Goal: Use online tool/utility: Use online tool/utility

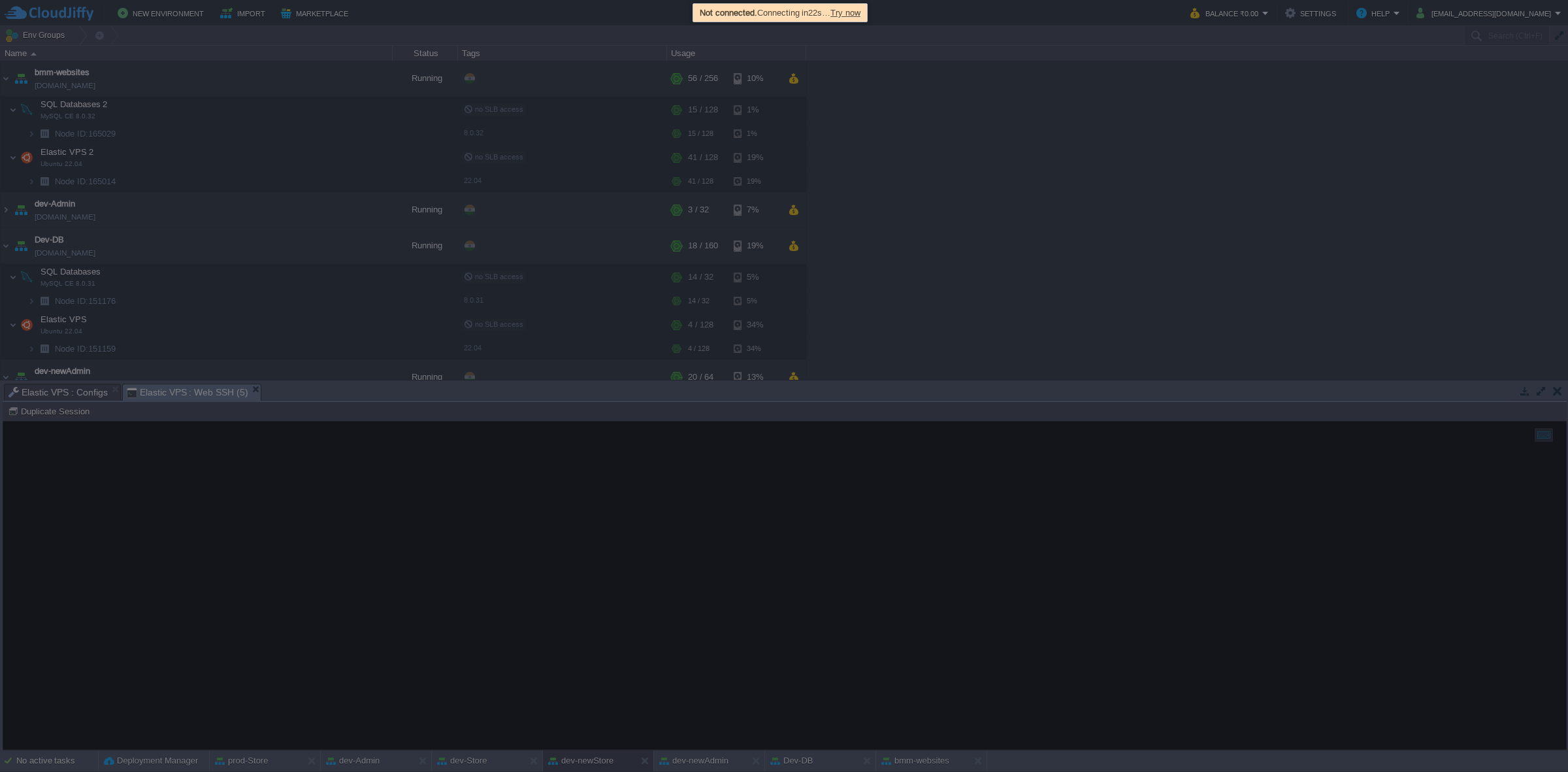
click at [849, 12] on span "Try now" at bounding box center [845, 13] width 30 height 10
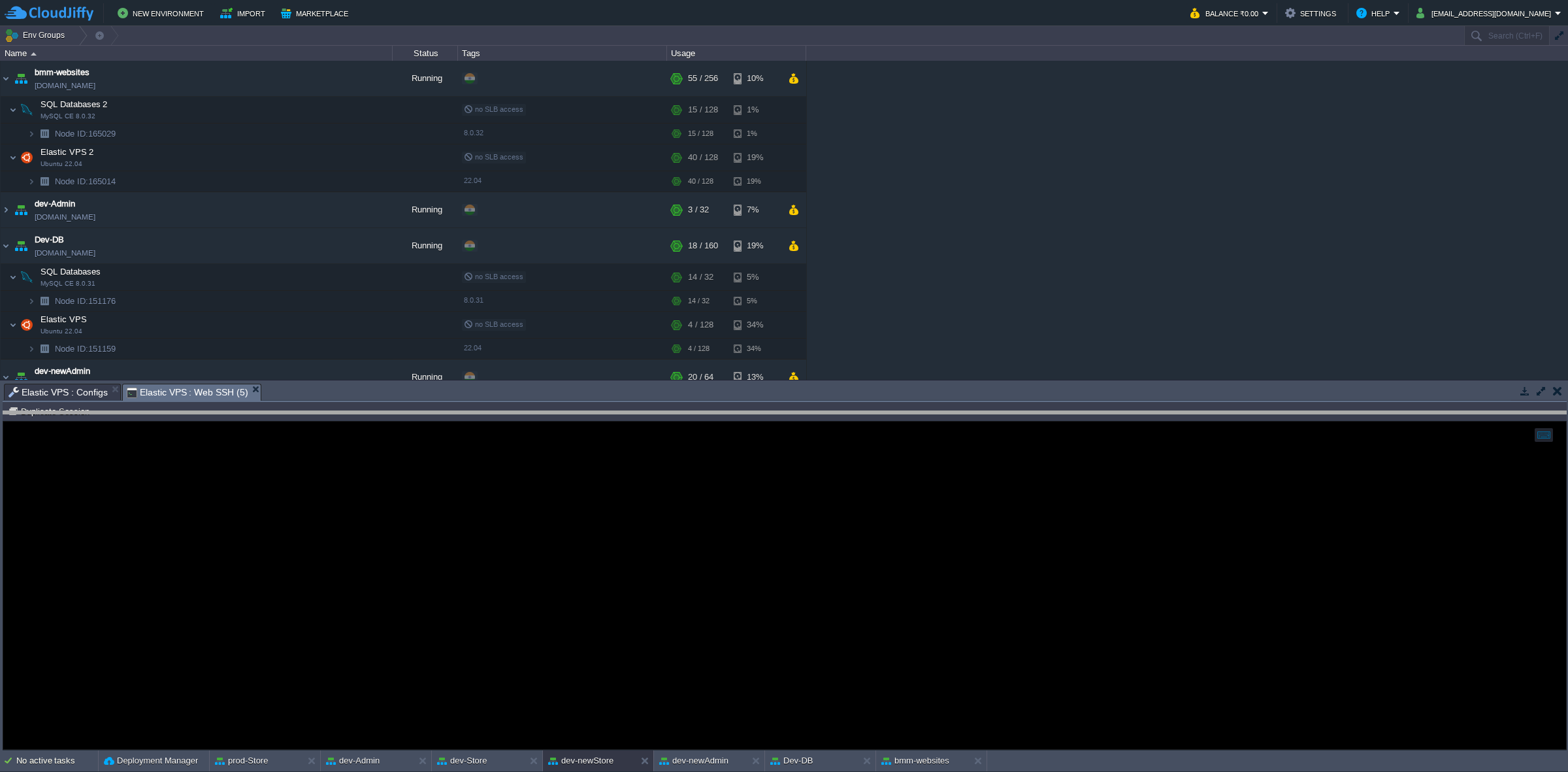
drag, startPoint x: 891, startPoint y: 396, endPoint x: 894, endPoint y: 424, distance: 28.2
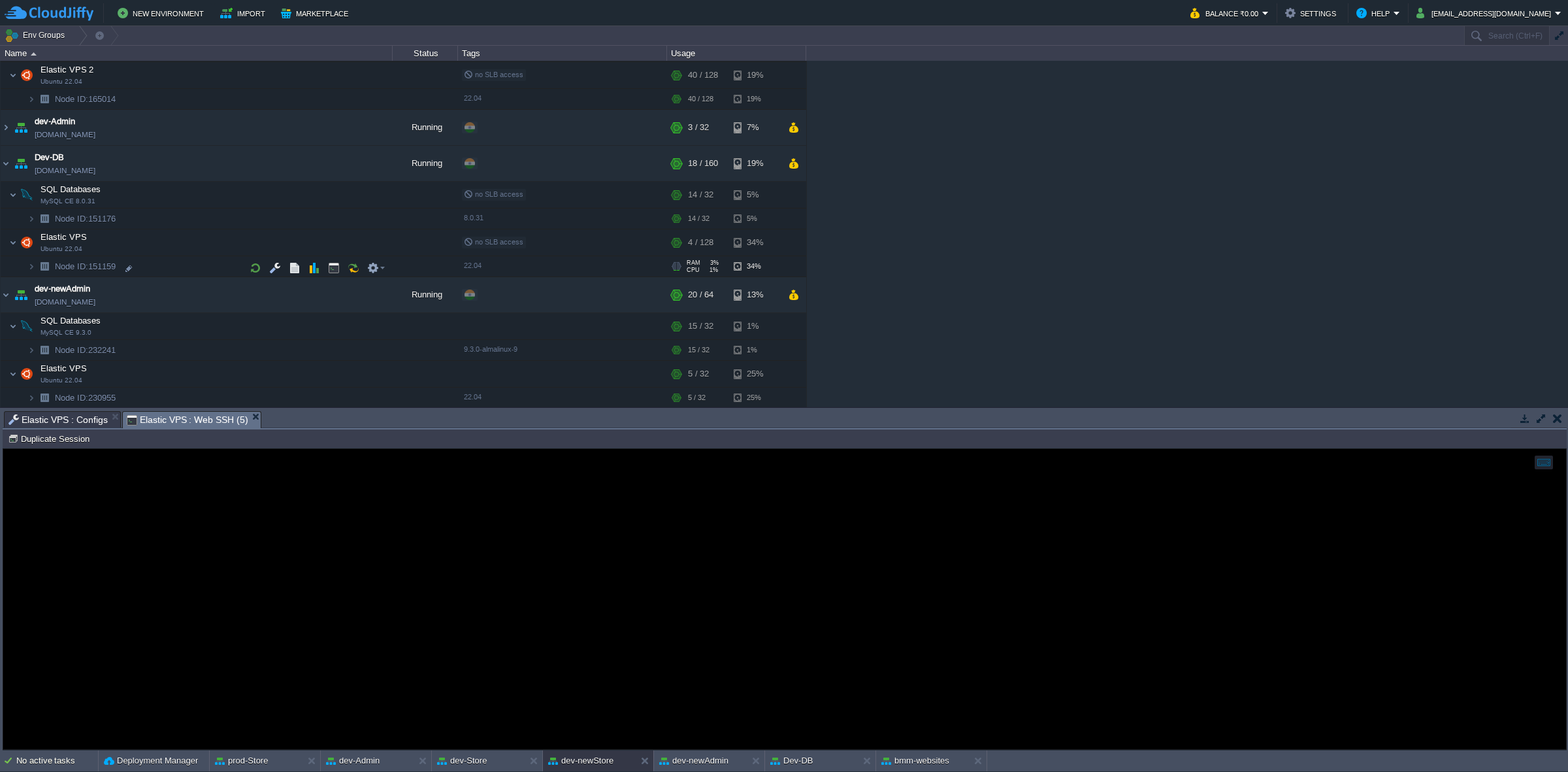
scroll to position [245, 0]
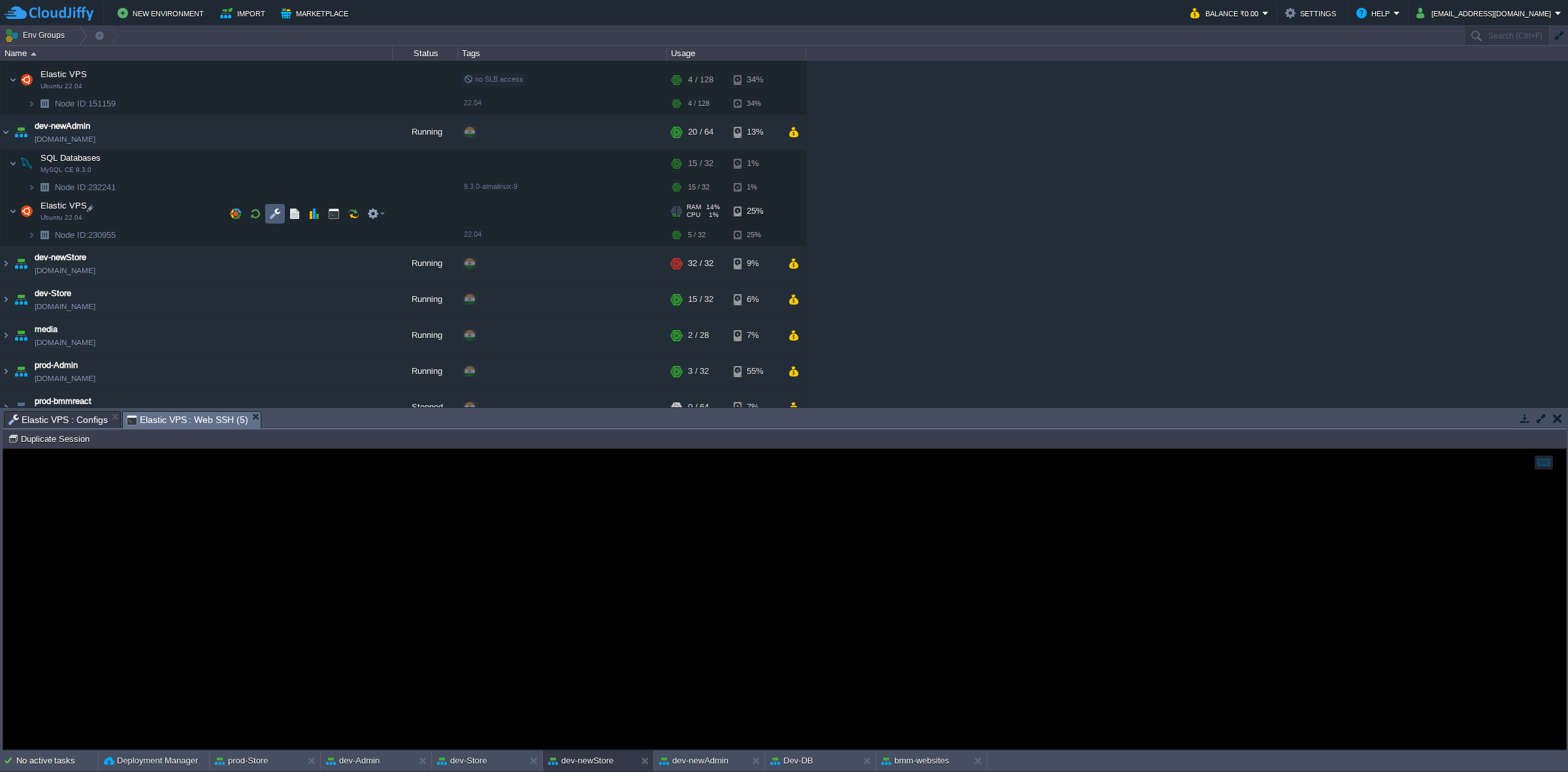
click at [273, 210] on button "button" at bounding box center [275, 213] width 12 height 12
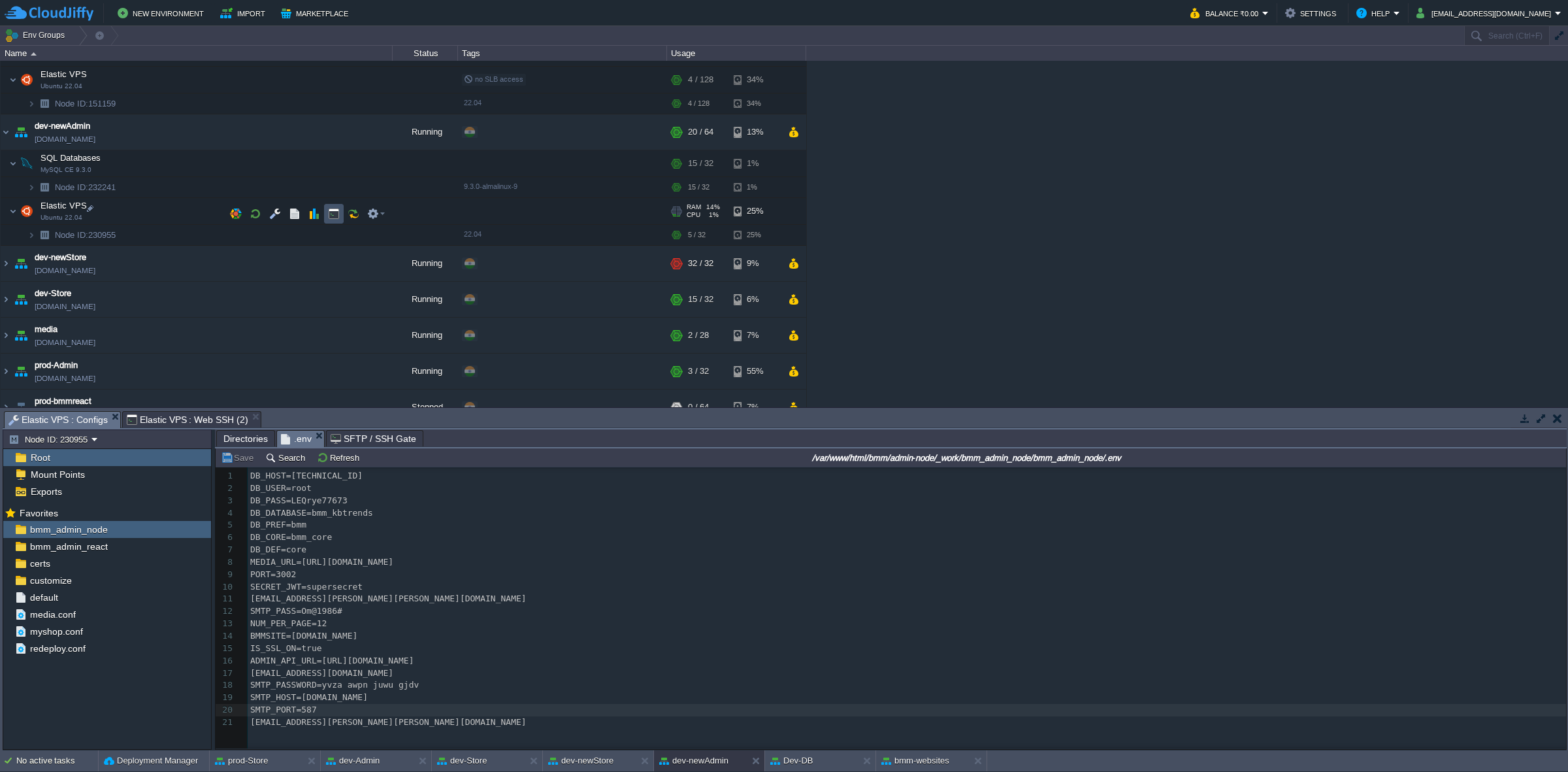
click at [339, 217] on button "button" at bounding box center [334, 213] width 12 height 12
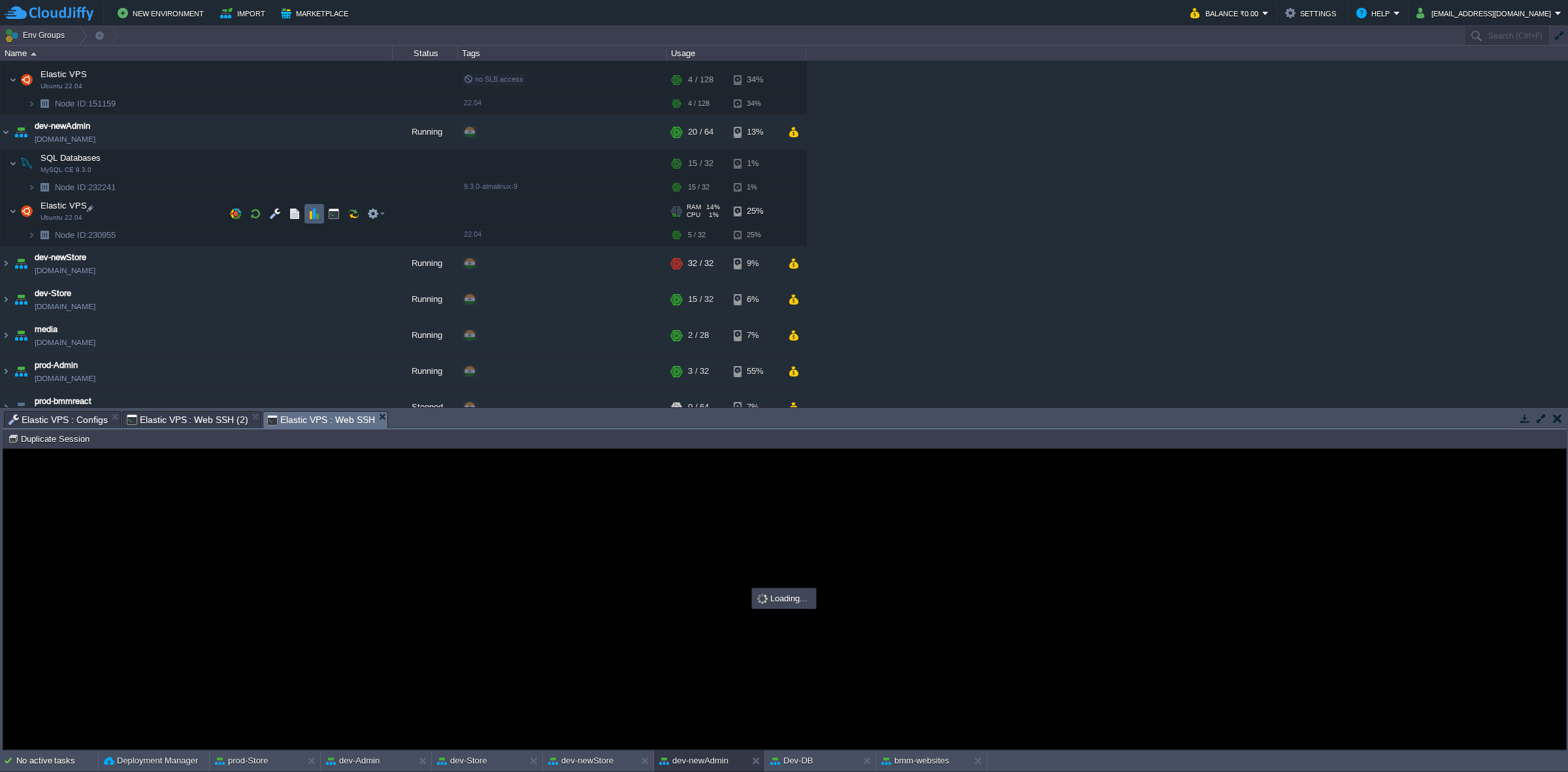
scroll to position [0, 0]
type input "#000000"
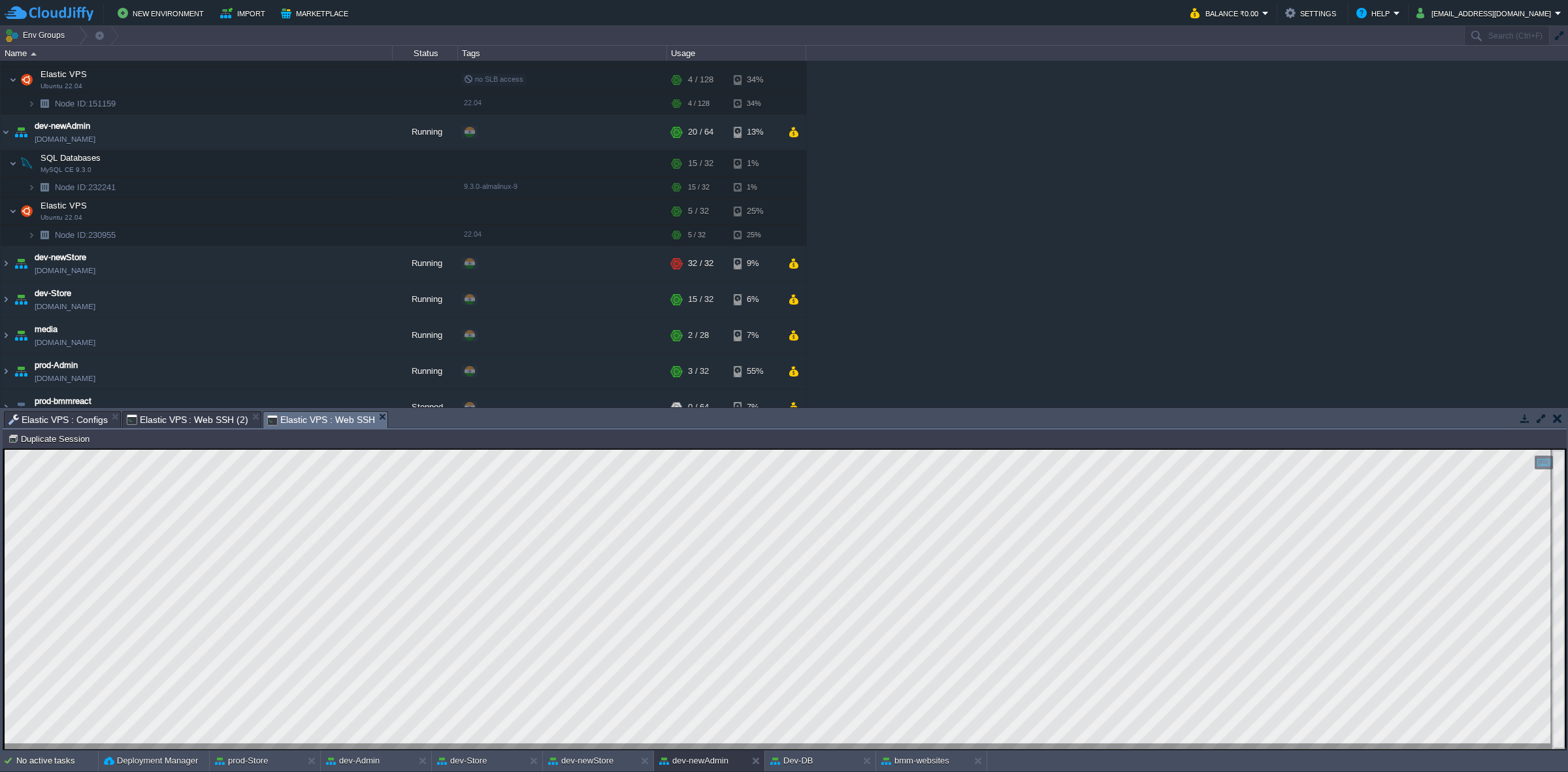
click at [87, 420] on span "Elastic VPS : Configs" at bounding box center [58, 419] width 99 height 15
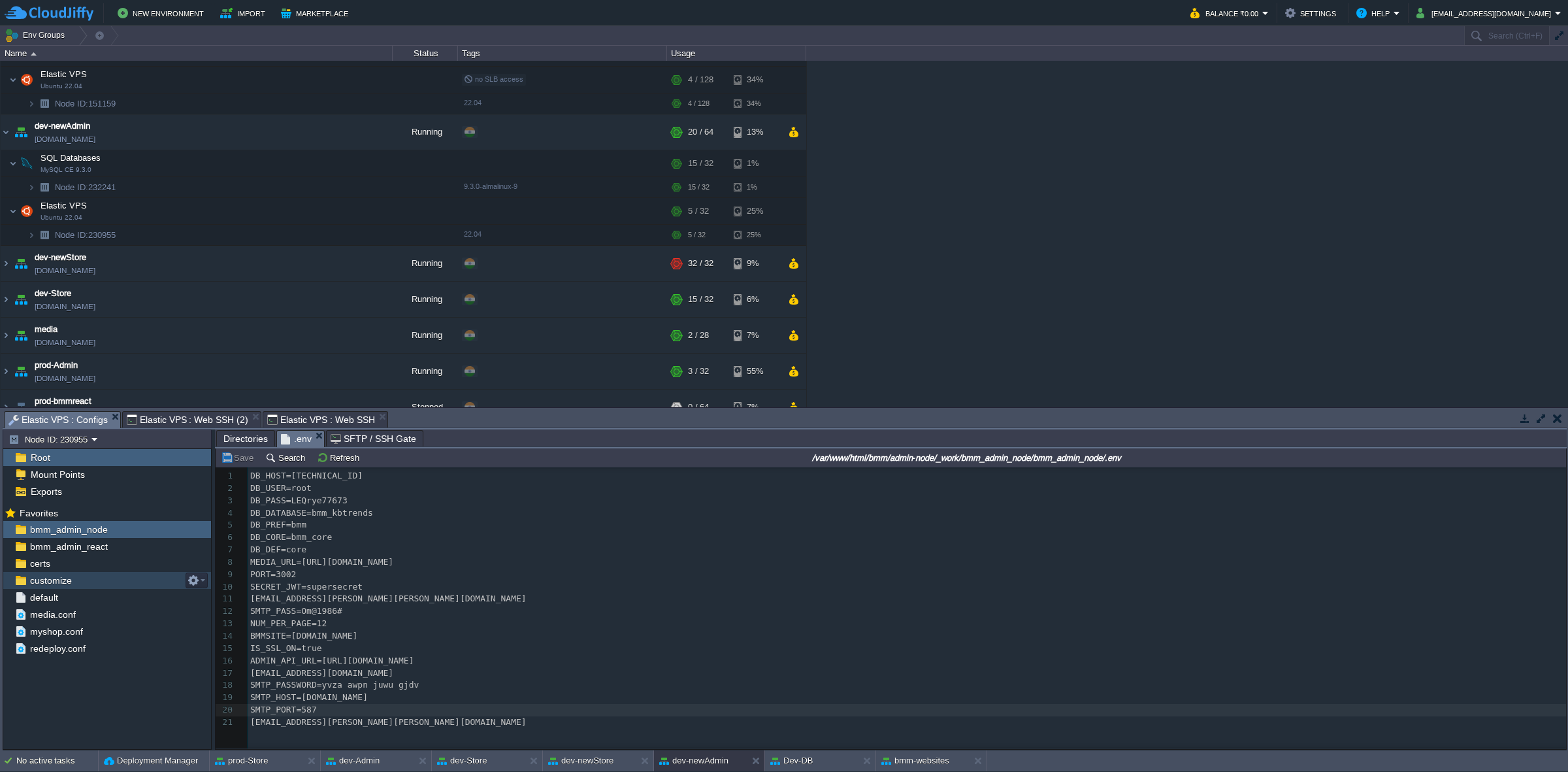
click at [88, 583] on div "customize" at bounding box center [107, 580] width 208 height 17
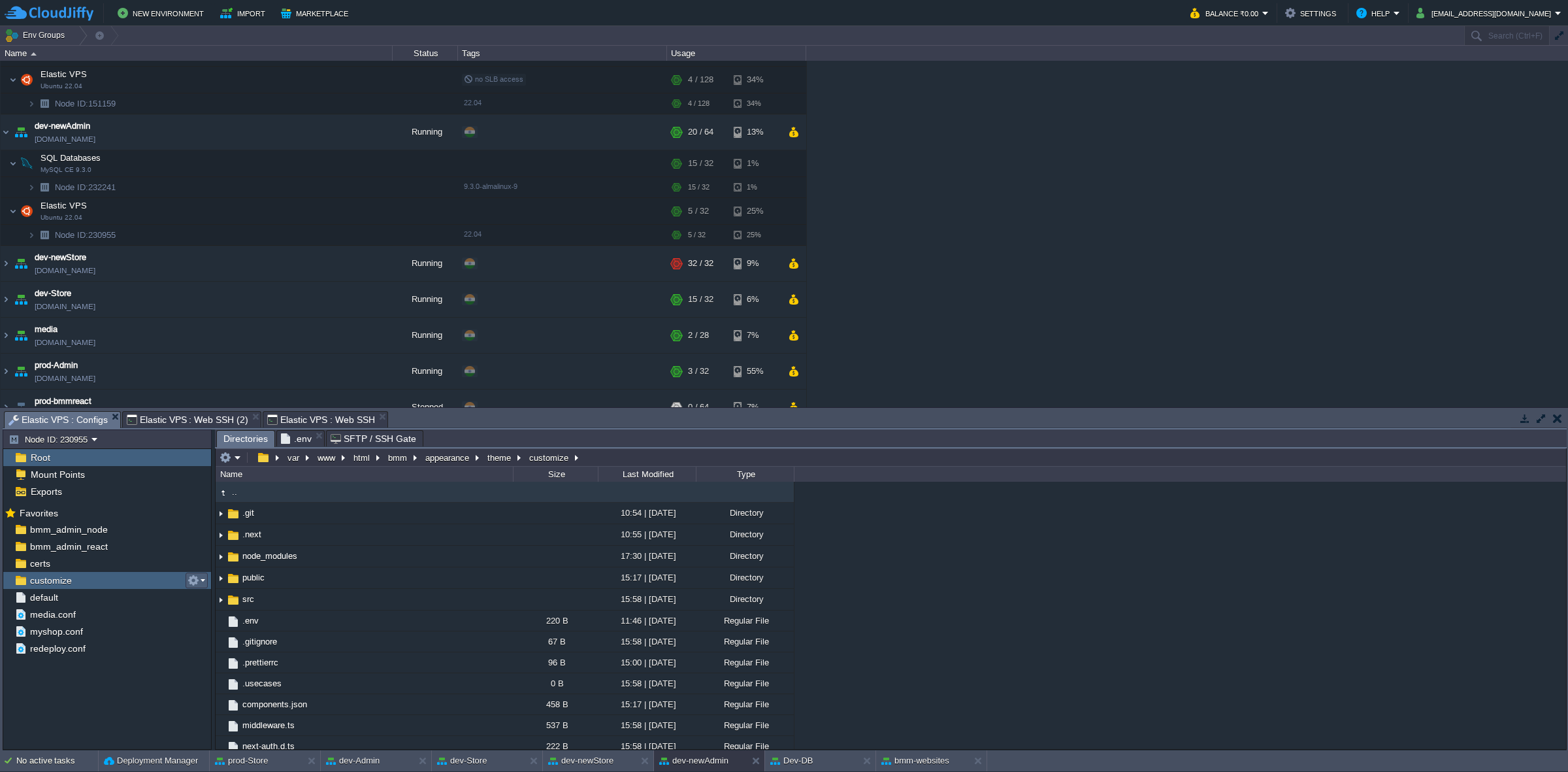
click at [192, 573] on td at bounding box center [196, 580] width 22 height 15
click at [217, 600] on span "Copy Path" at bounding box center [226, 599] width 40 height 10
type textarea "/var/www/html/bmm/appearance/theme/customize"
click at [309, 423] on span "Elastic VPS : Web SSH" at bounding box center [321, 419] width 107 height 15
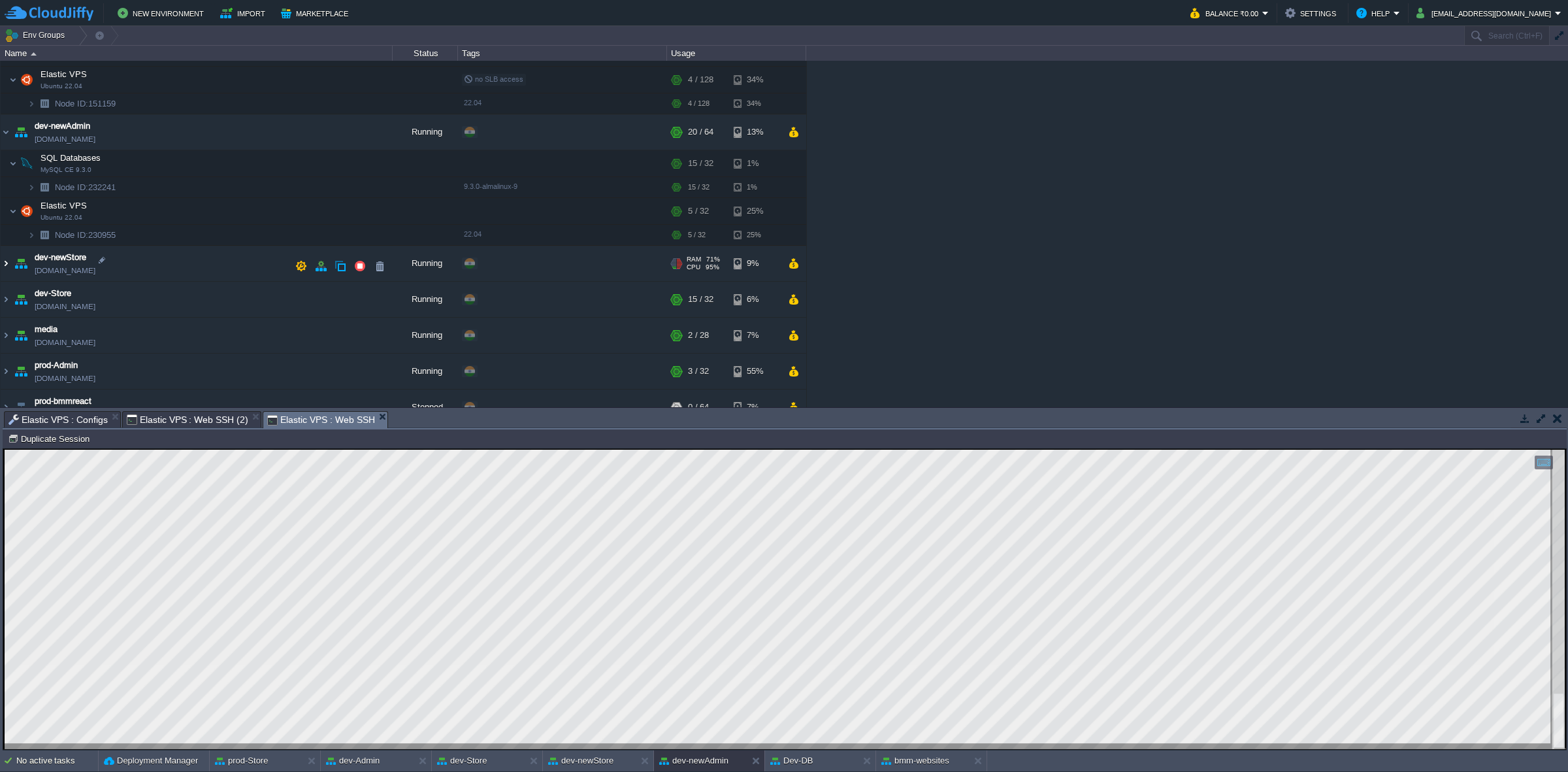
click at [9, 266] on img at bounding box center [6, 264] width 11 height 36
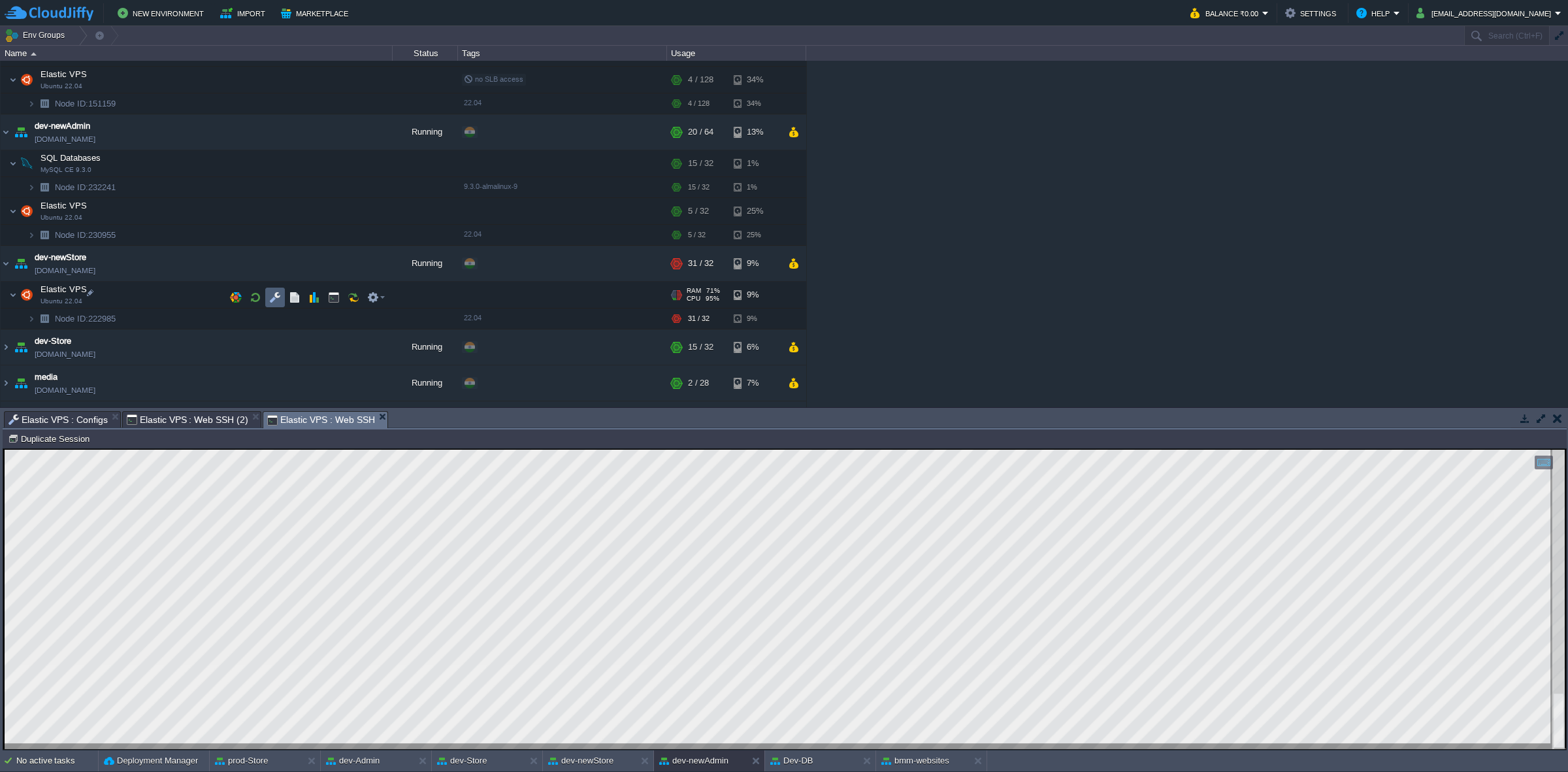
click at [270, 305] on td at bounding box center [275, 297] width 19 height 19
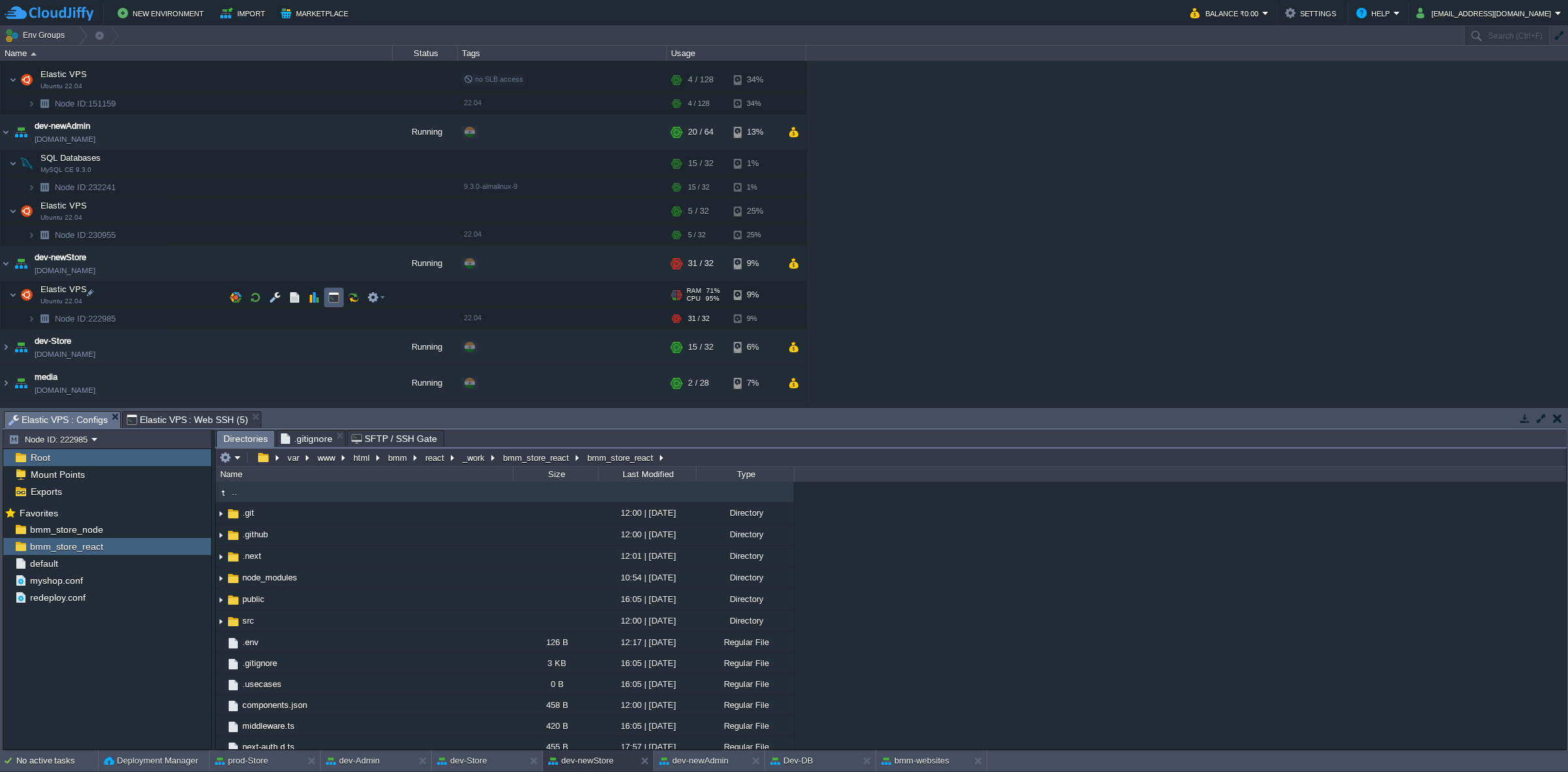
click at [333, 306] on td at bounding box center [334, 297] width 19 height 19
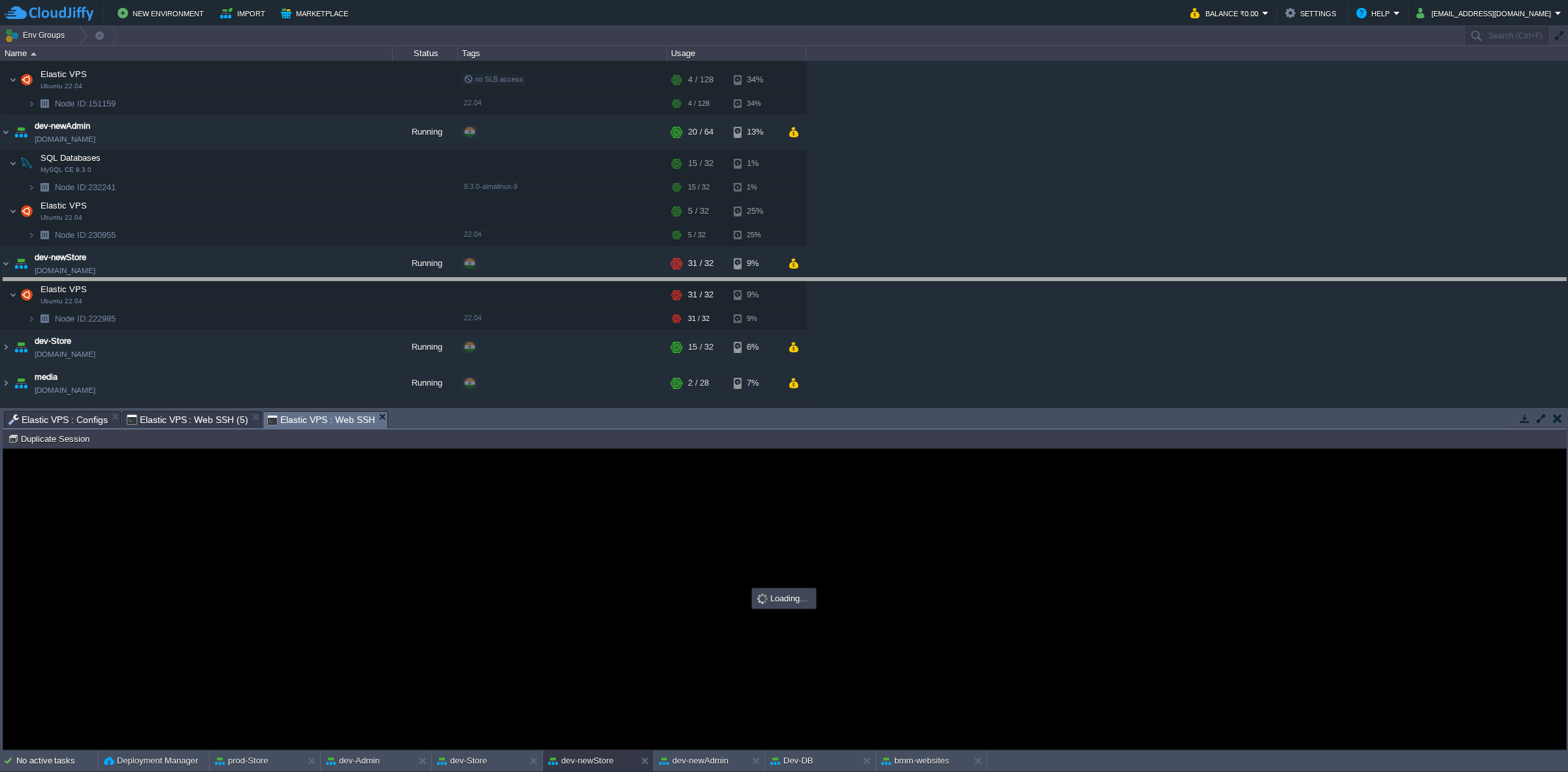
drag, startPoint x: 398, startPoint y: 416, endPoint x: 453, endPoint y: 257, distance: 168.2
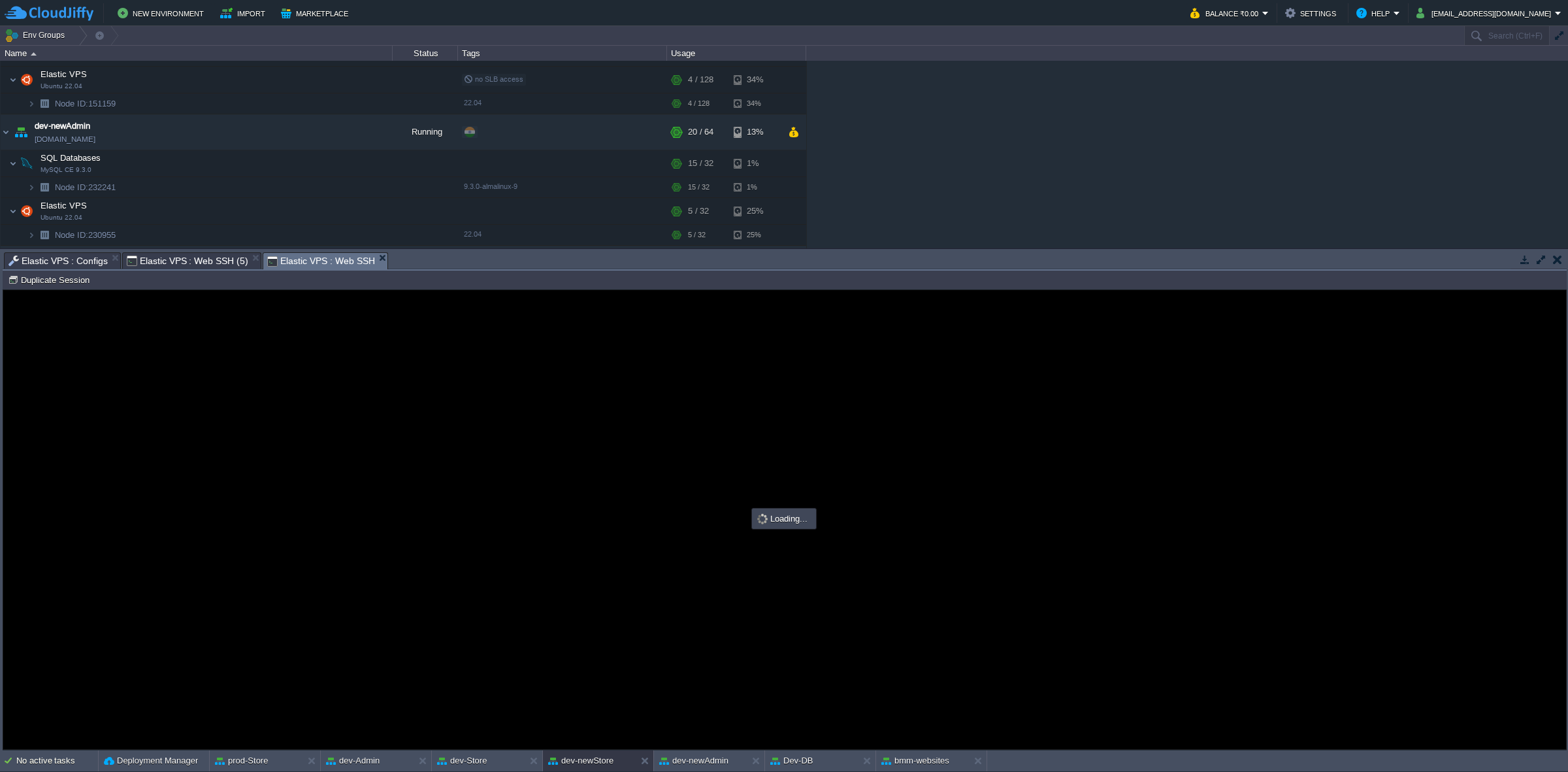
type input "#000000"
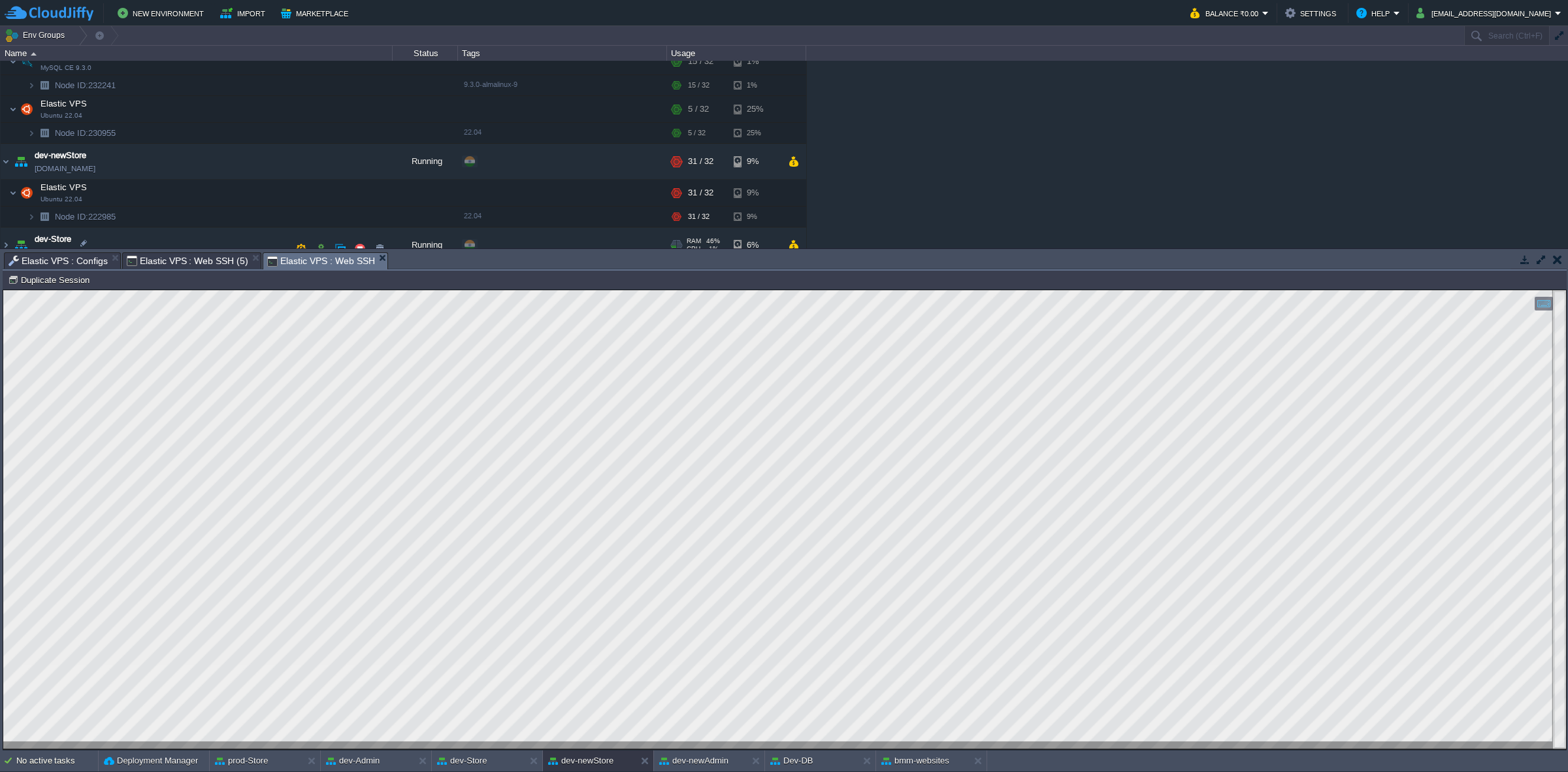
scroll to position [353, 0]
